Goal: Information Seeking & Learning: Learn about a topic

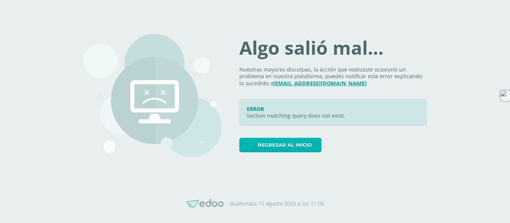
click at [254, 143] on icon at bounding box center [252, 145] width 6 height 6
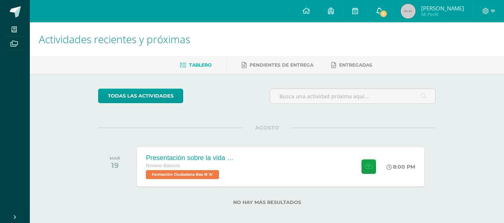
click at [391, 11] on link "5" at bounding box center [379, 11] width 24 height 22
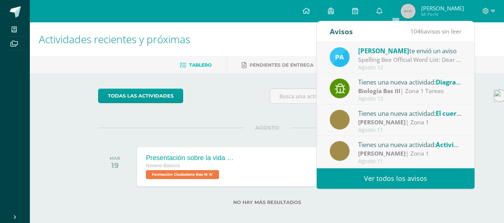
click at [242, 89] on div "todas las Actividades" at bounding box center [267, 99] width 344 height 21
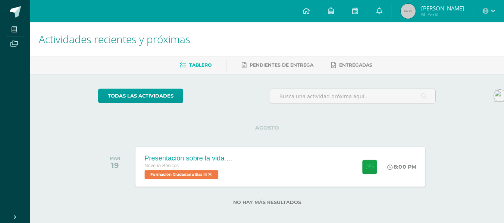
click at [182, 157] on div "Presentación sobre la vida del General [PERSON_NAME]." at bounding box center [190, 158] width 90 height 8
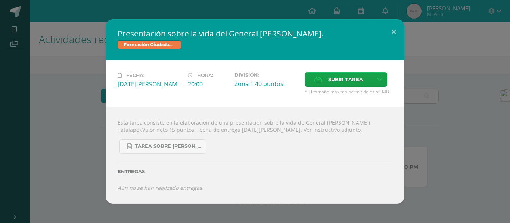
click at [80, 156] on div "Presentación sobre la vida del General [PERSON_NAME]. Formación Ciudadana Bas I…" at bounding box center [255, 111] width 504 height 185
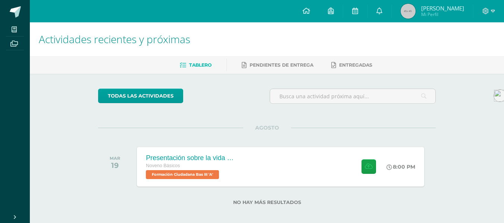
click at [170, 22] on h1 "Actividades recientes y próximas" at bounding box center [267, 39] width 456 height 34
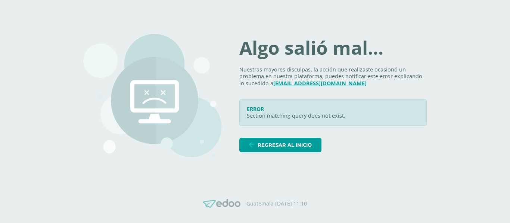
click at [266, 137] on div "Algo salió mal... Nuestras mayores disculpas, la acción que realizaste ocasionó…" at bounding box center [332, 95] width 187 height 113
click at [261, 141] on link "Regresar al inicio" at bounding box center [280, 145] width 82 height 15
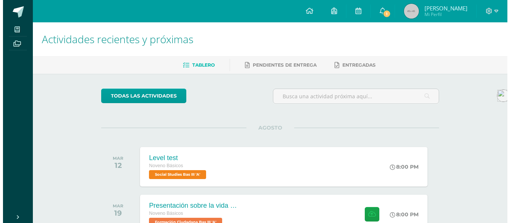
scroll to position [54, 0]
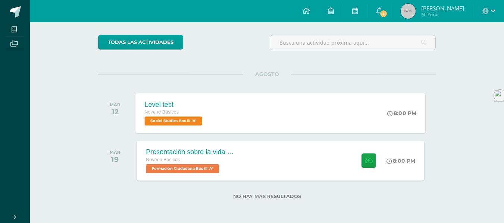
click at [202, 103] on div "Level test" at bounding box center [175, 105] width 60 height 8
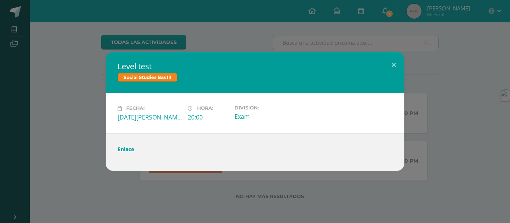
click at [125, 152] on link "Enlace" at bounding box center [125, 149] width 16 height 7
